Goal: Transaction & Acquisition: Purchase product/service

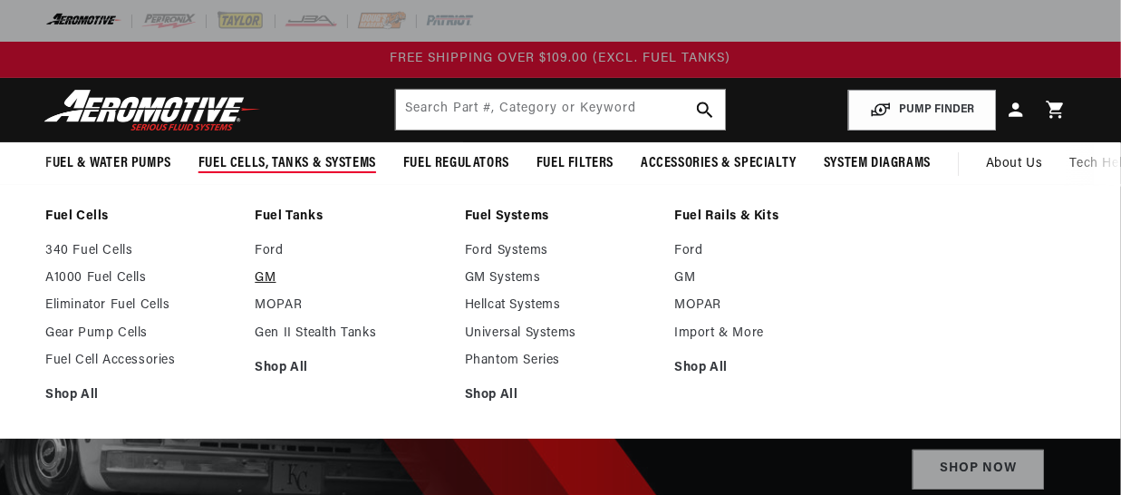
click at [267, 274] on link "GM" at bounding box center [350, 278] width 191 height 16
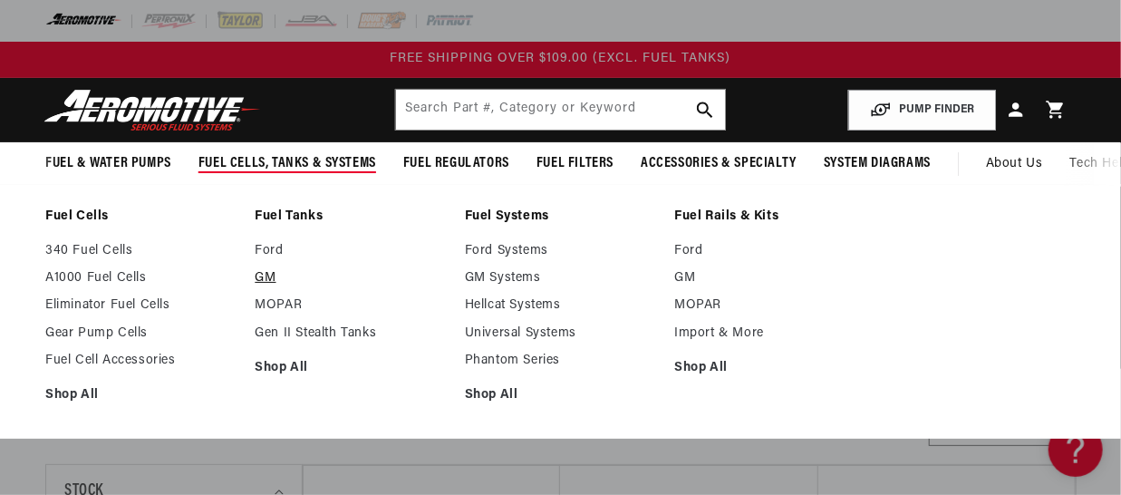
click at [269, 275] on link "GM" at bounding box center [350, 278] width 191 height 16
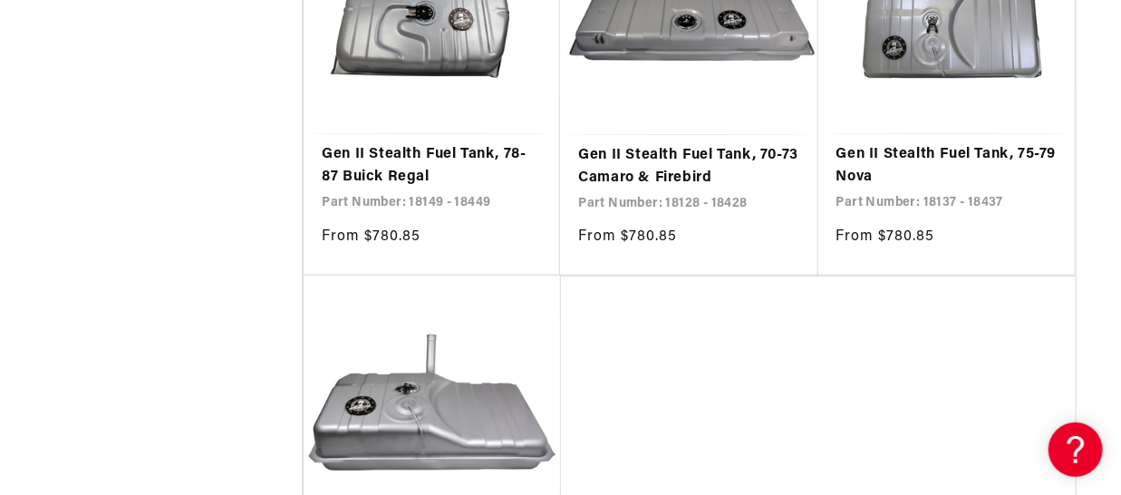
scroll to position [3535, 0]
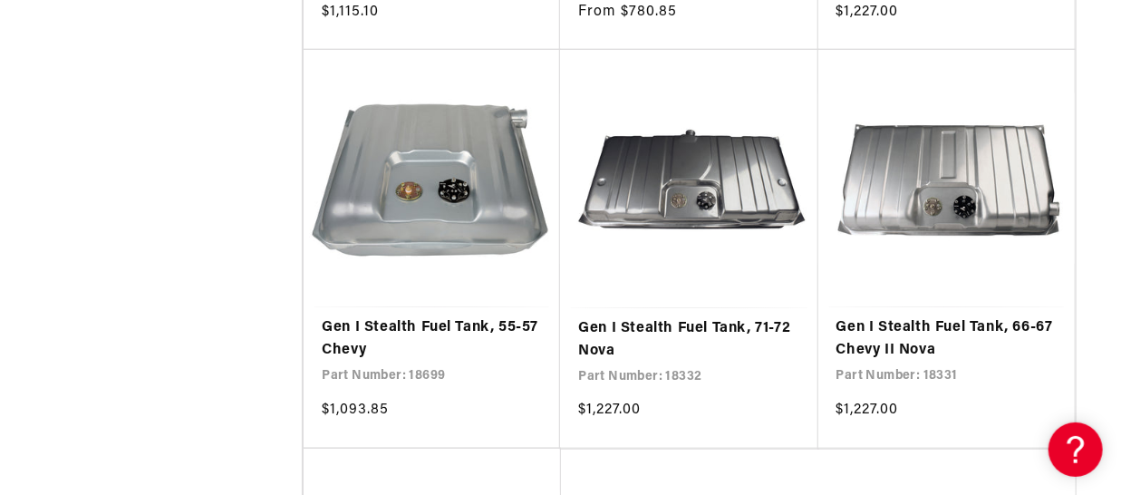
scroll to position [6799, 0]
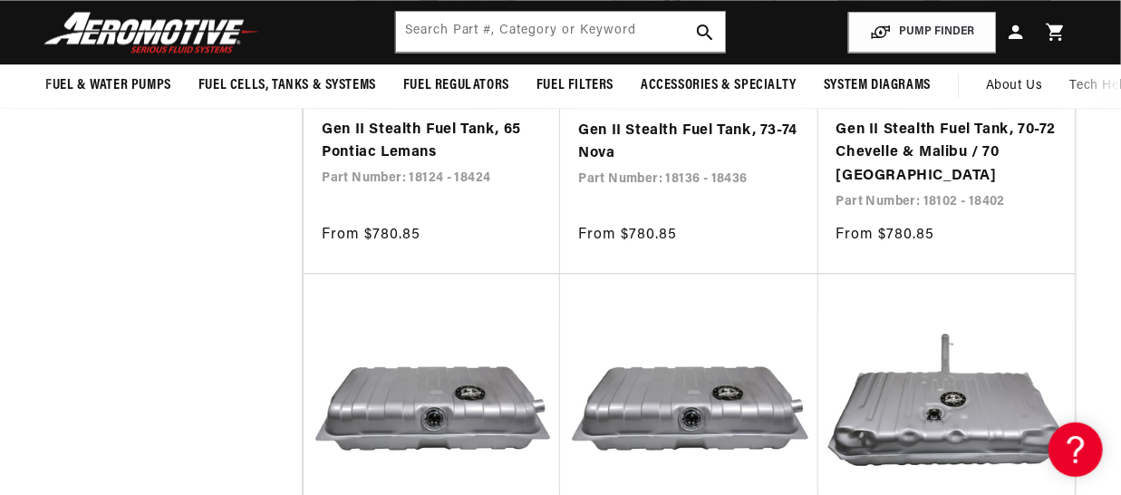
scroll to position [4623, 0]
